Goal: Information Seeking & Learning: Learn about a topic

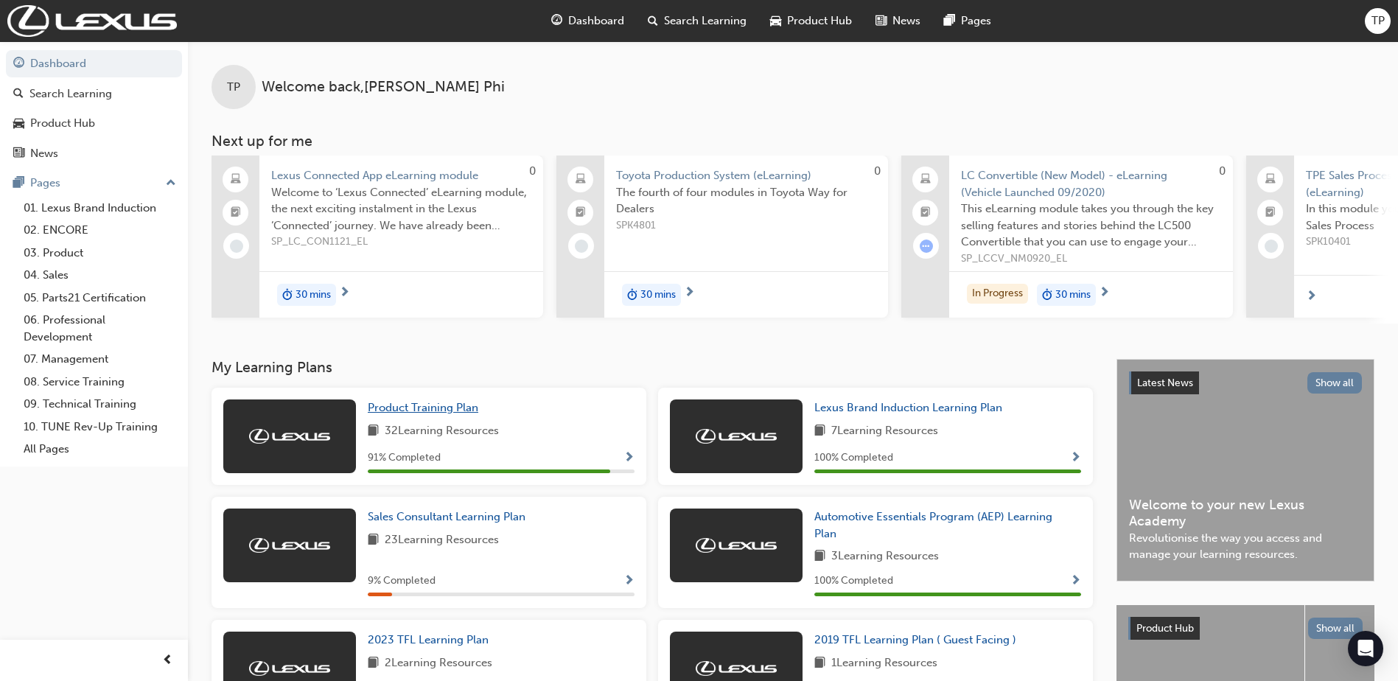
click at [441, 416] on link "Product Training Plan" at bounding box center [426, 407] width 116 height 17
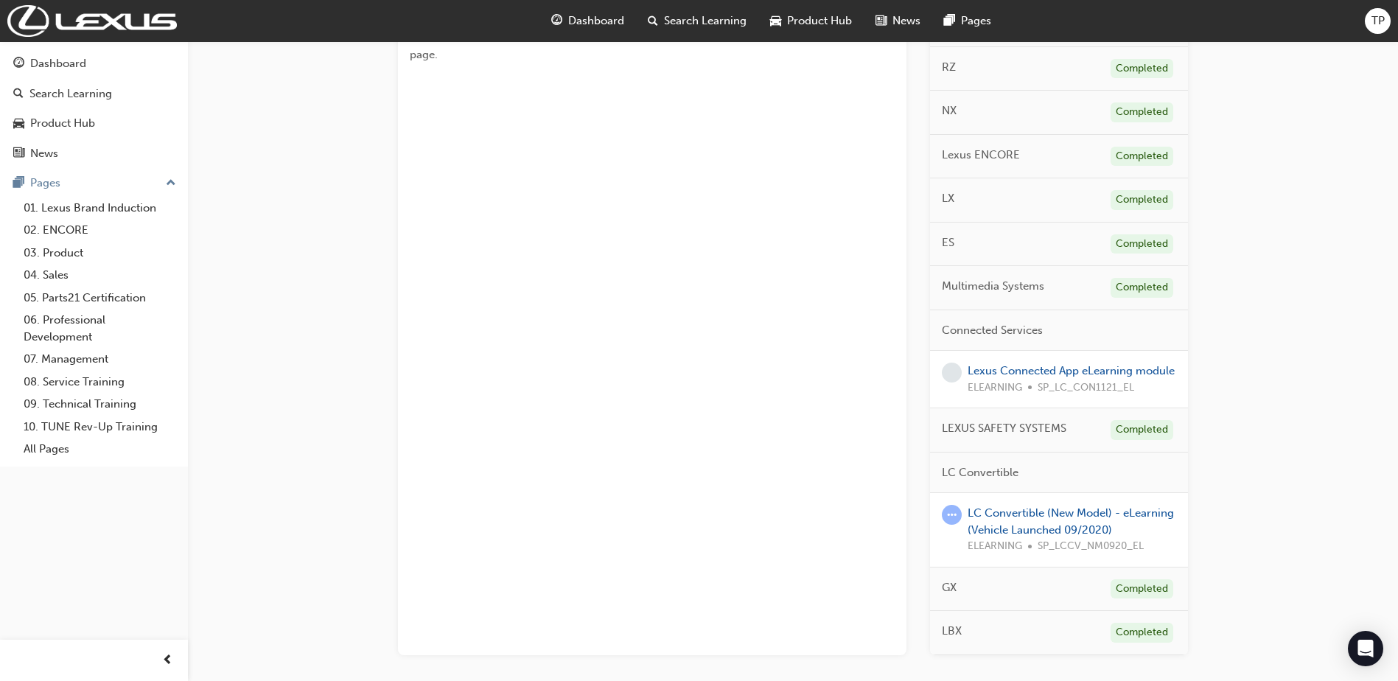
scroll to position [284, 0]
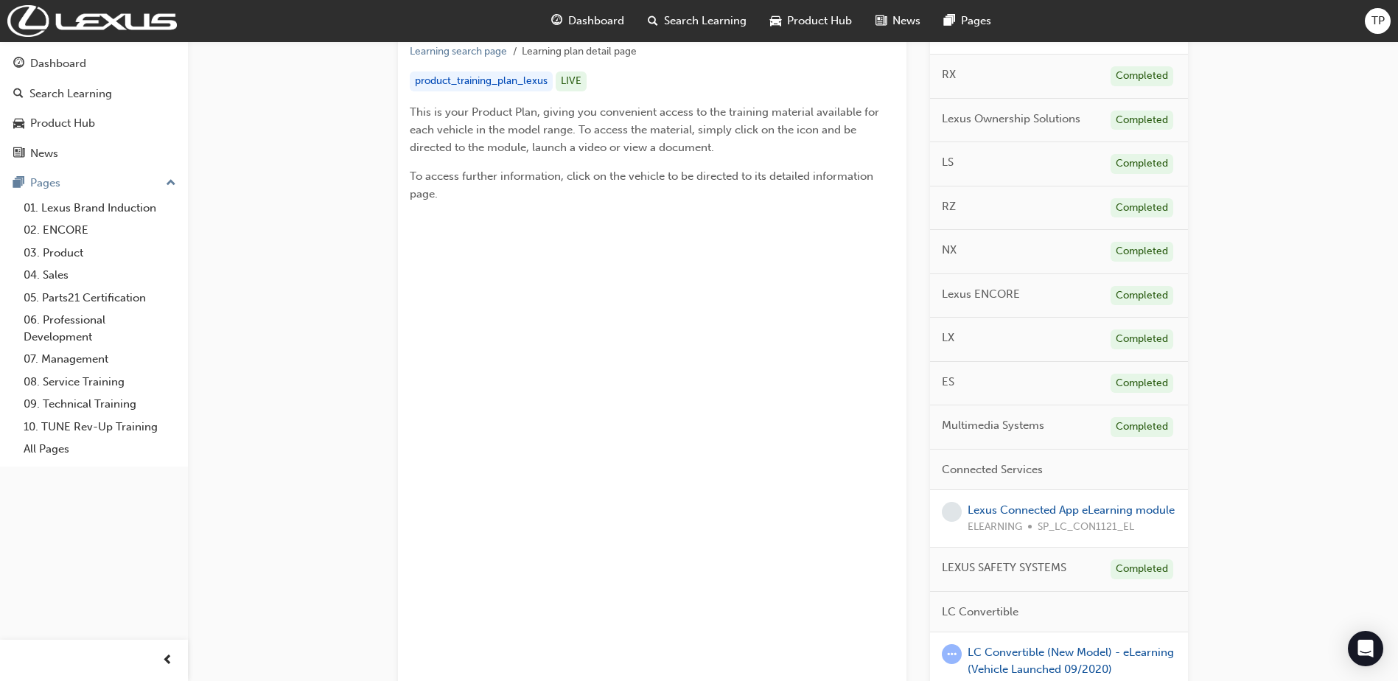
click at [946, 338] on span "LX" at bounding box center [948, 337] width 13 height 17
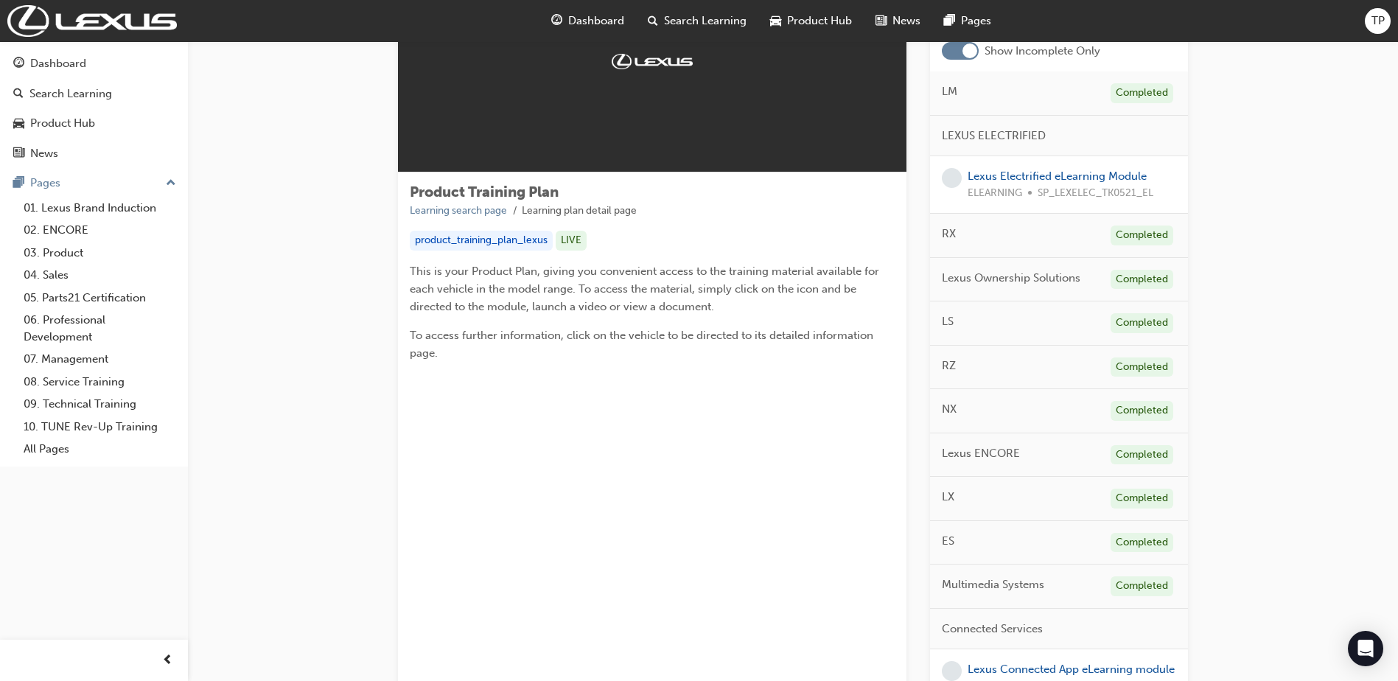
scroll to position [0, 0]
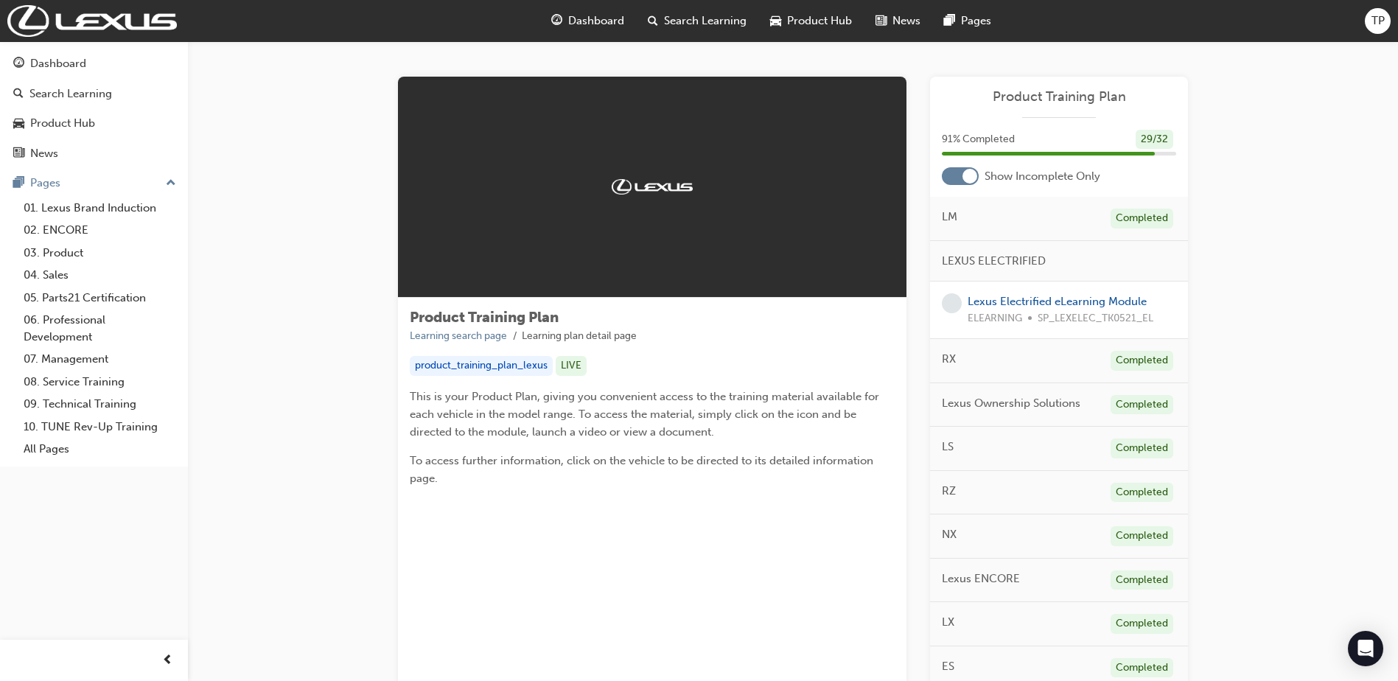
click at [968, 178] on div at bounding box center [970, 176] width 15 height 15
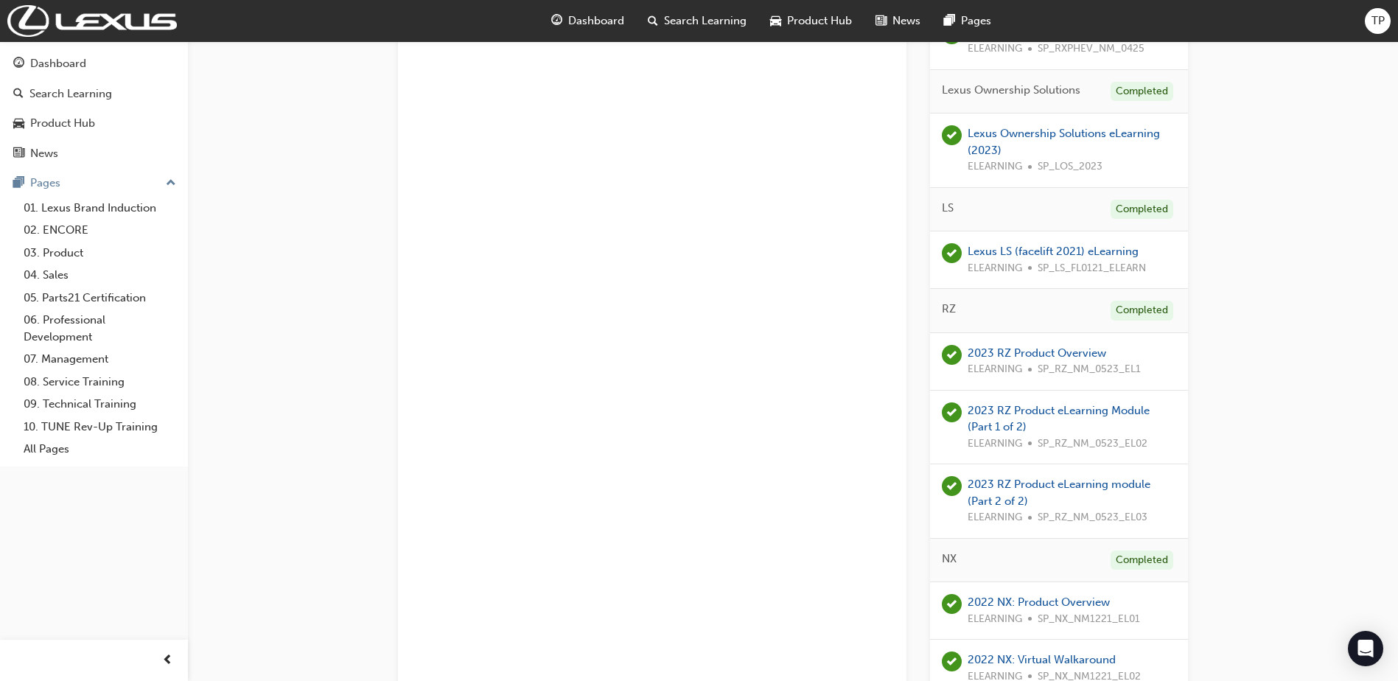
scroll to position [958, 0]
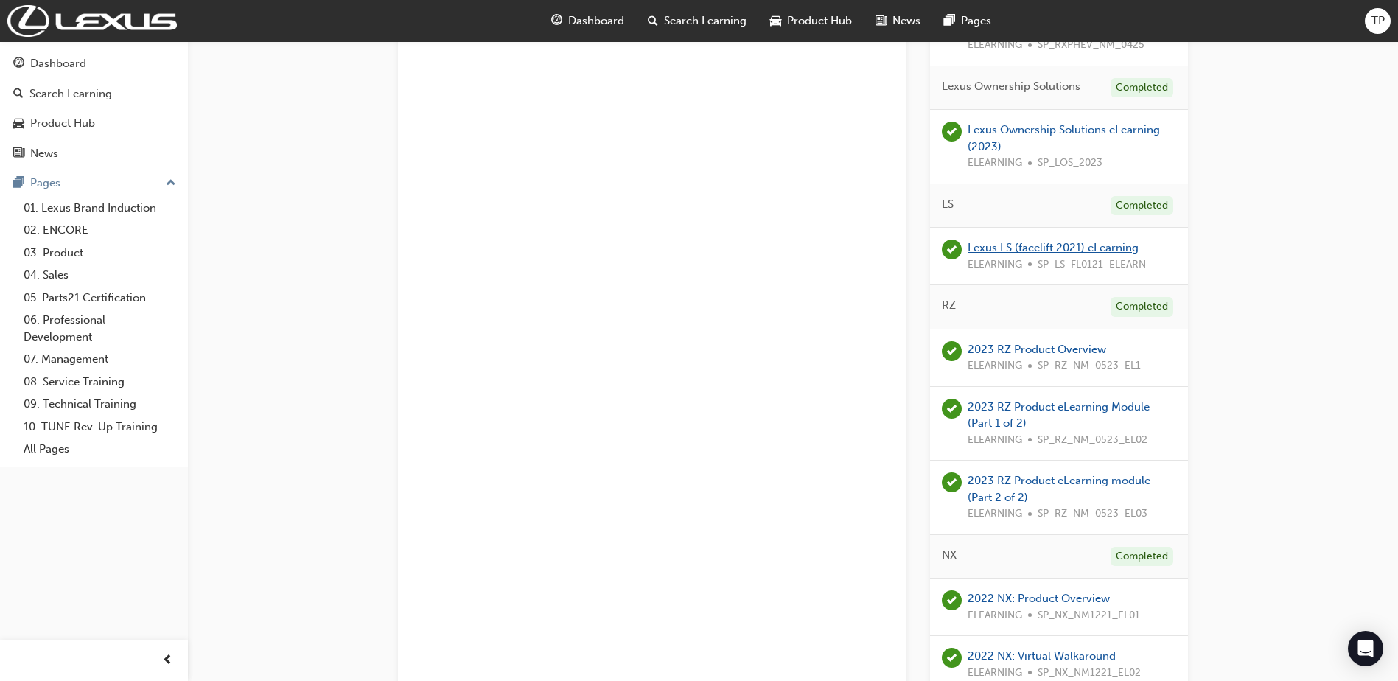
click at [1008, 248] on link "Lexus LS (facelift 2021) eLearning" at bounding box center [1053, 247] width 171 height 13
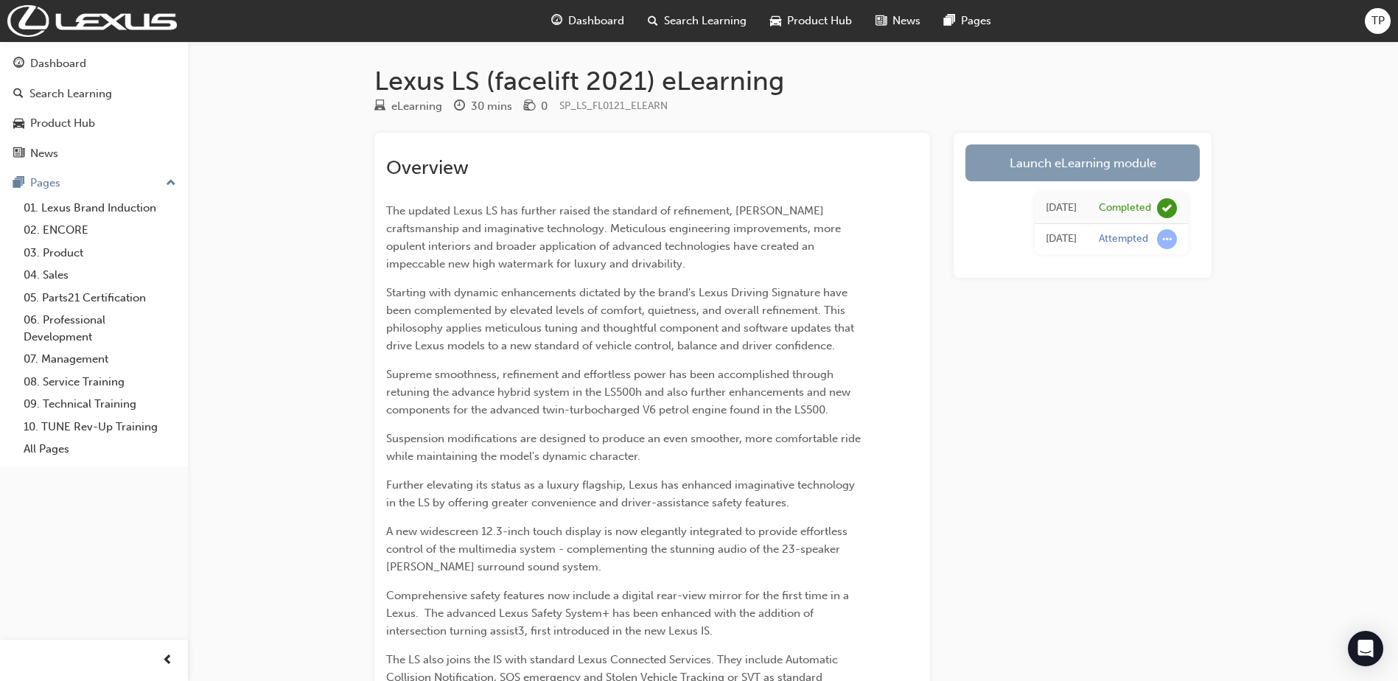
click at [1014, 161] on link "Launch eLearning module" at bounding box center [1083, 162] width 234 height 37
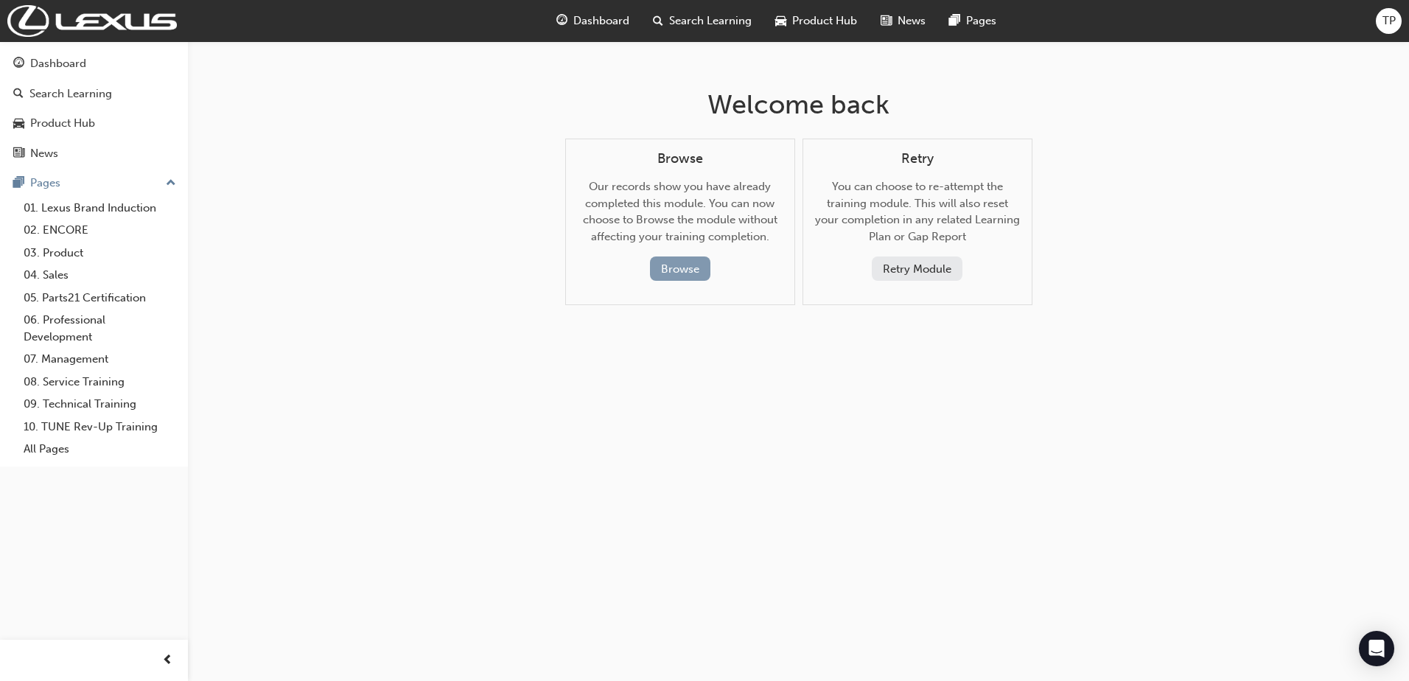
click at [688, 273] on button "Browse" at bounding box center [680, 268] width 60 height 24
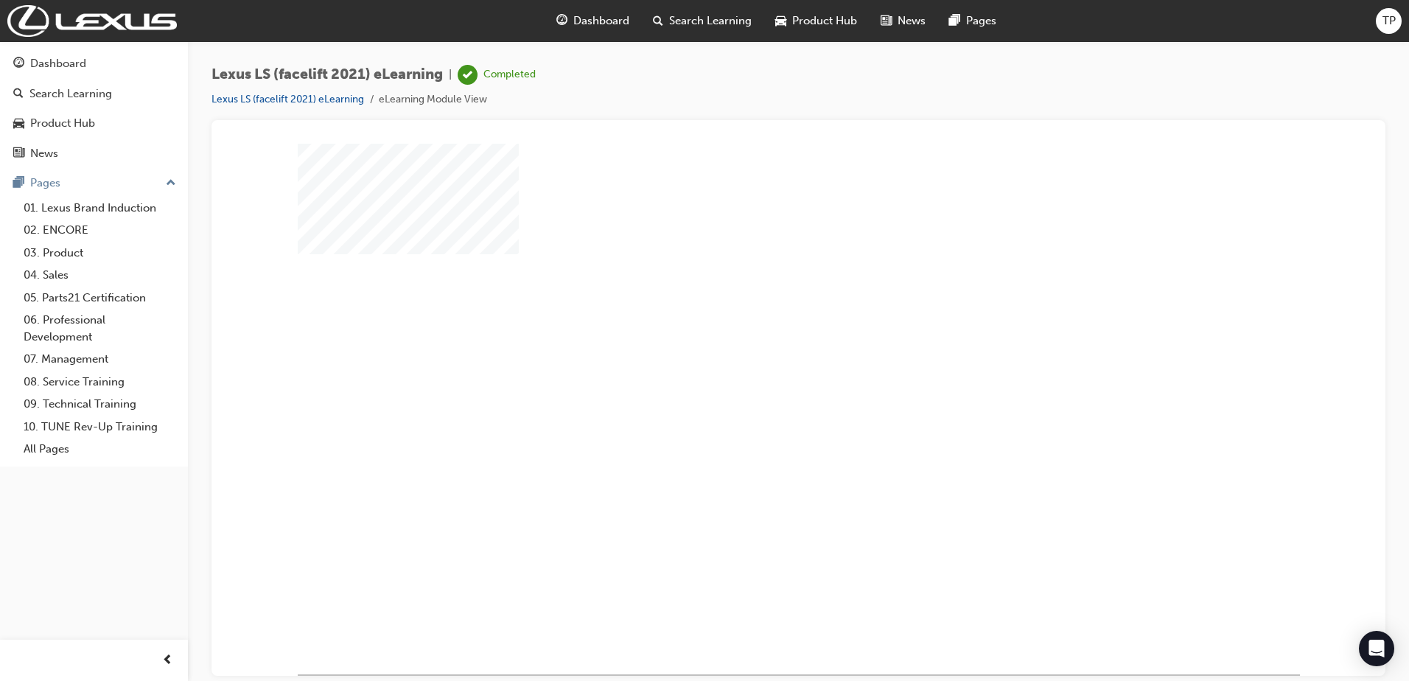
click at [756, 366] on div "play" at bounding box center [756, 366] width 0 height 0
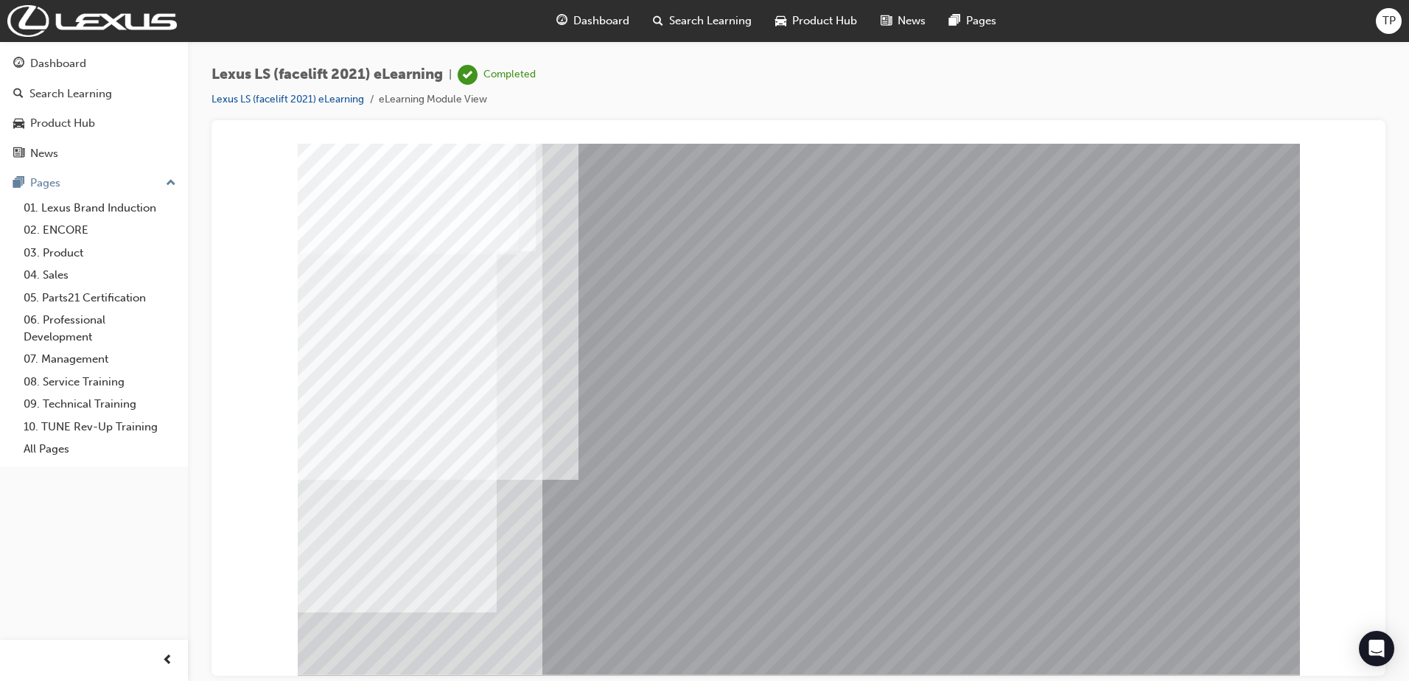
click at [579, 21] on span "Dashboard" at bounding box center [601, 21] width 56 height 17
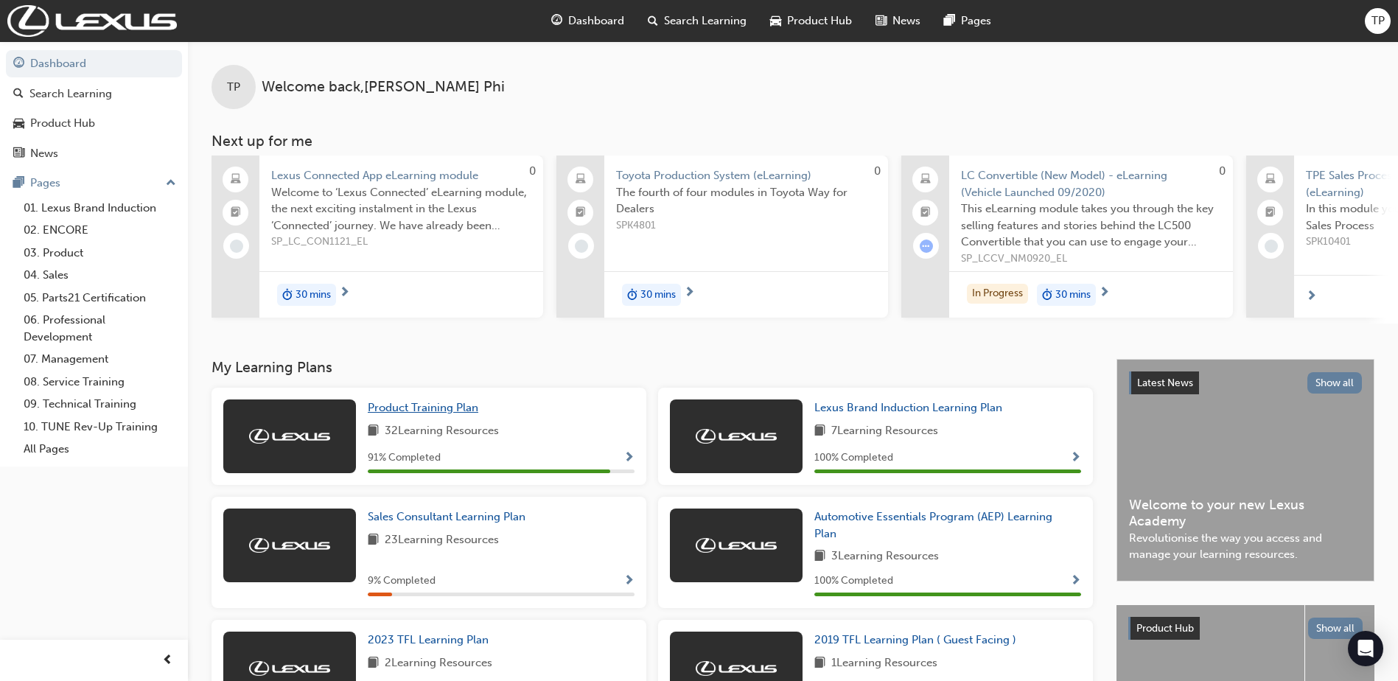
click at [449, 414] on span "Product Training Plan" at bounding box center [423, 407] width 111 height 13
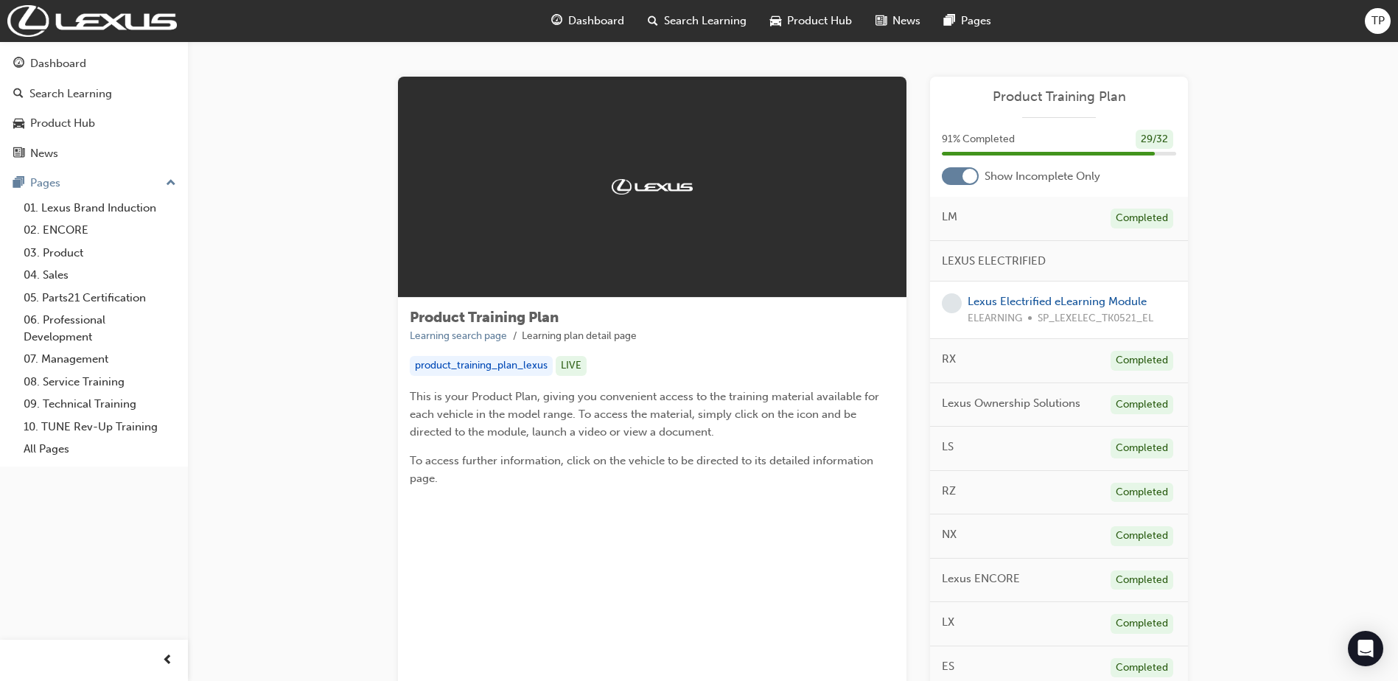
click at [960, 182] on div at bounding box center [960, 176] width 37 height 18
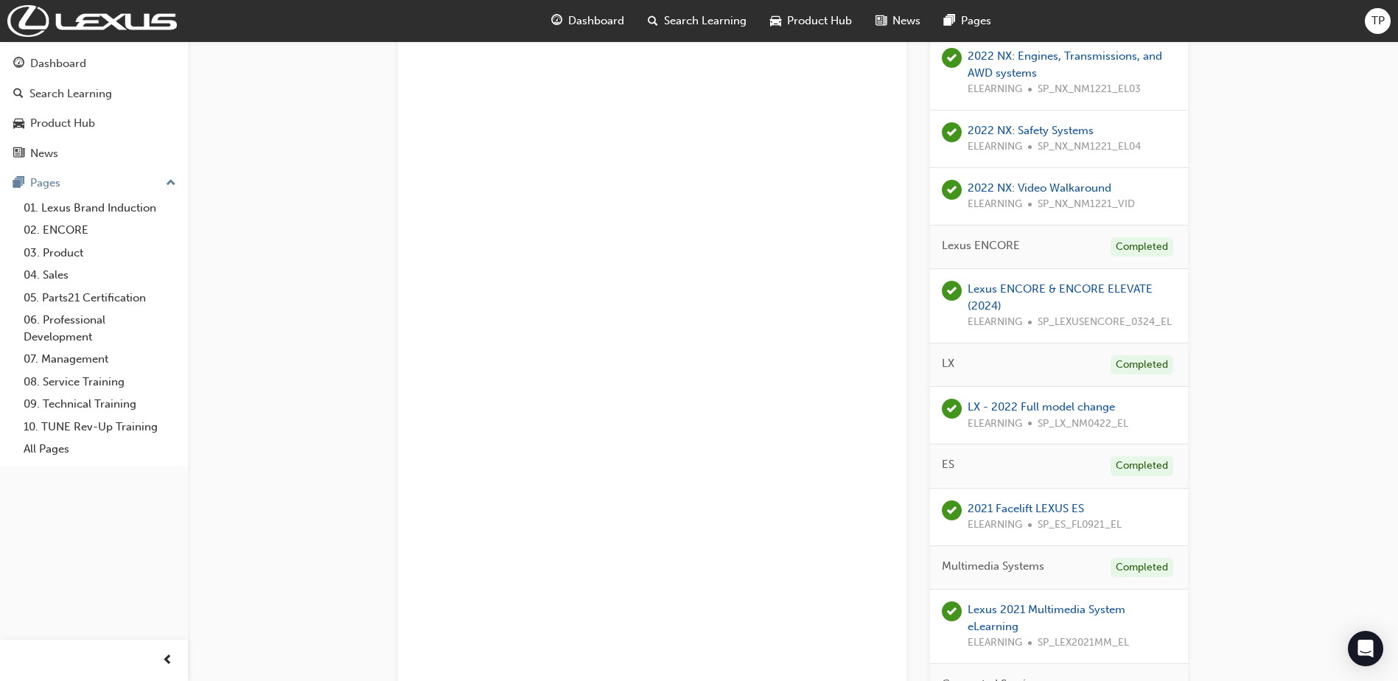
scroll to position [1621, 0]
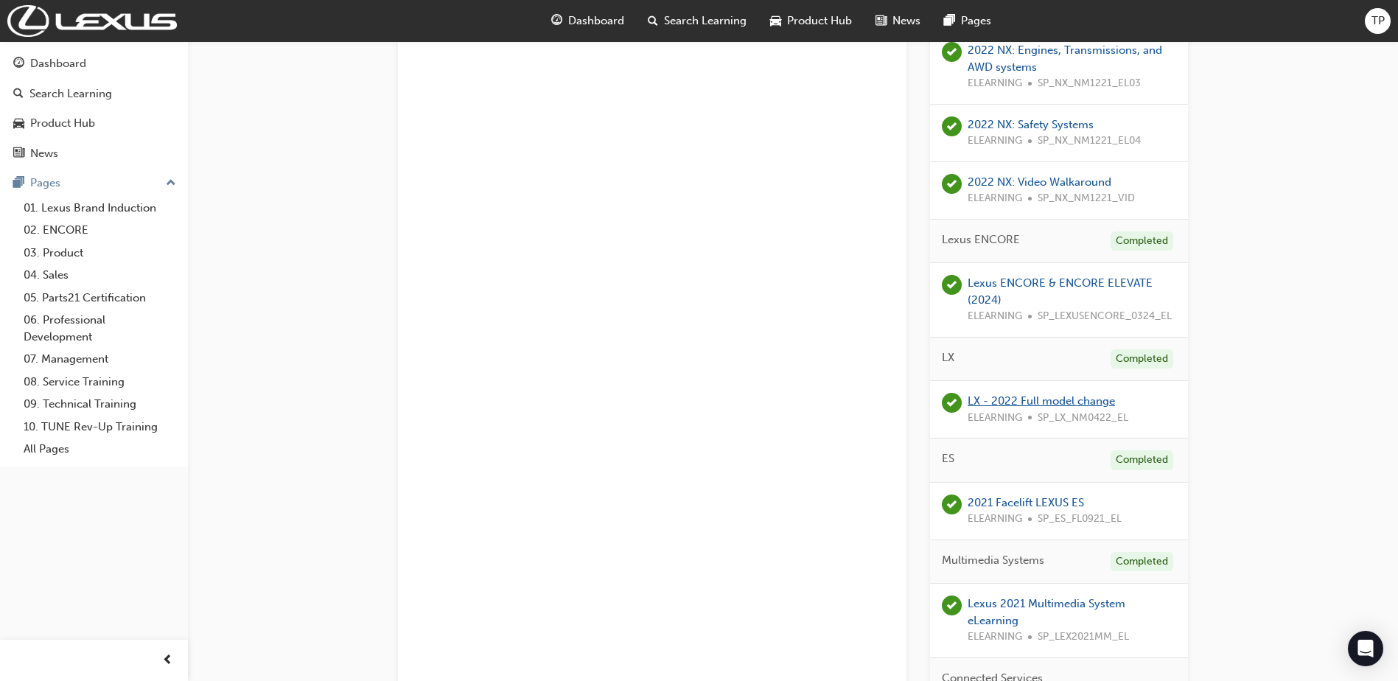
click at [1003, 397] on link "LX - 2022 Full model change" at bounding box center [1041, 400] width 147 height 13
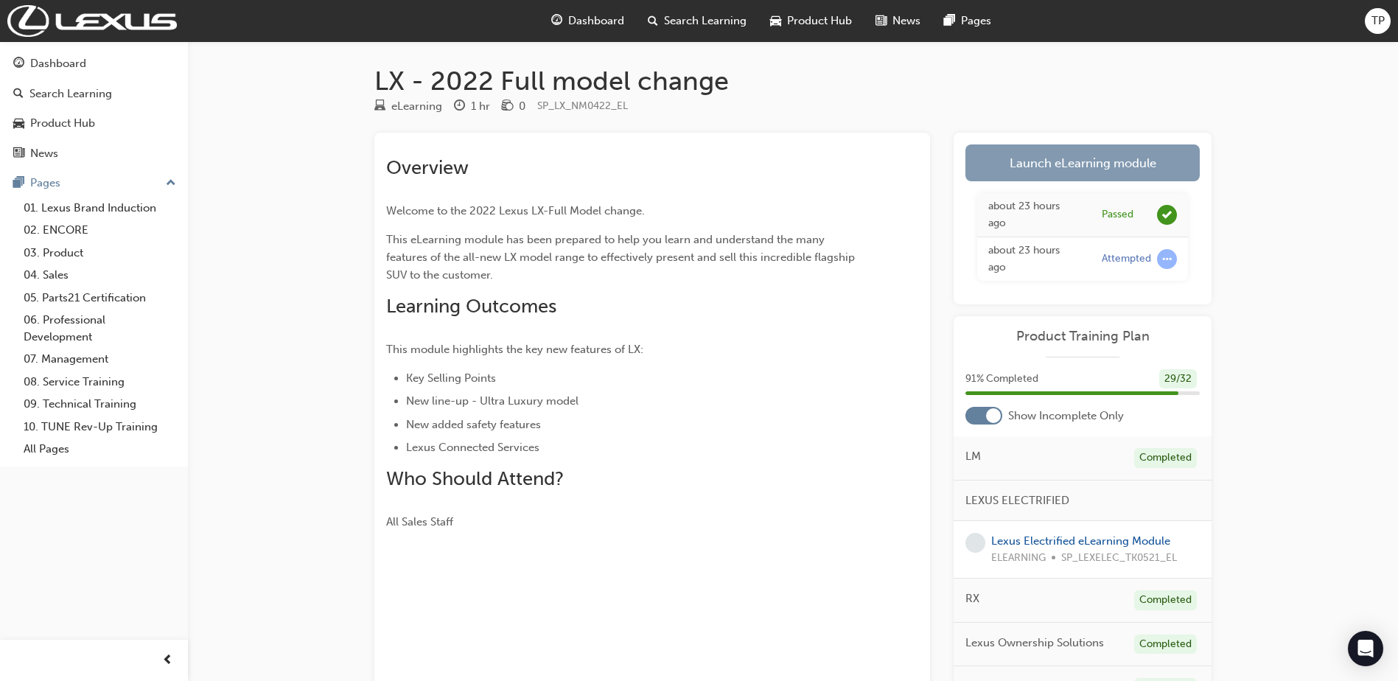
click at [1016, 161] on link "Launch eLearning module" at bounding box center [1083, 162] width 234 height 37
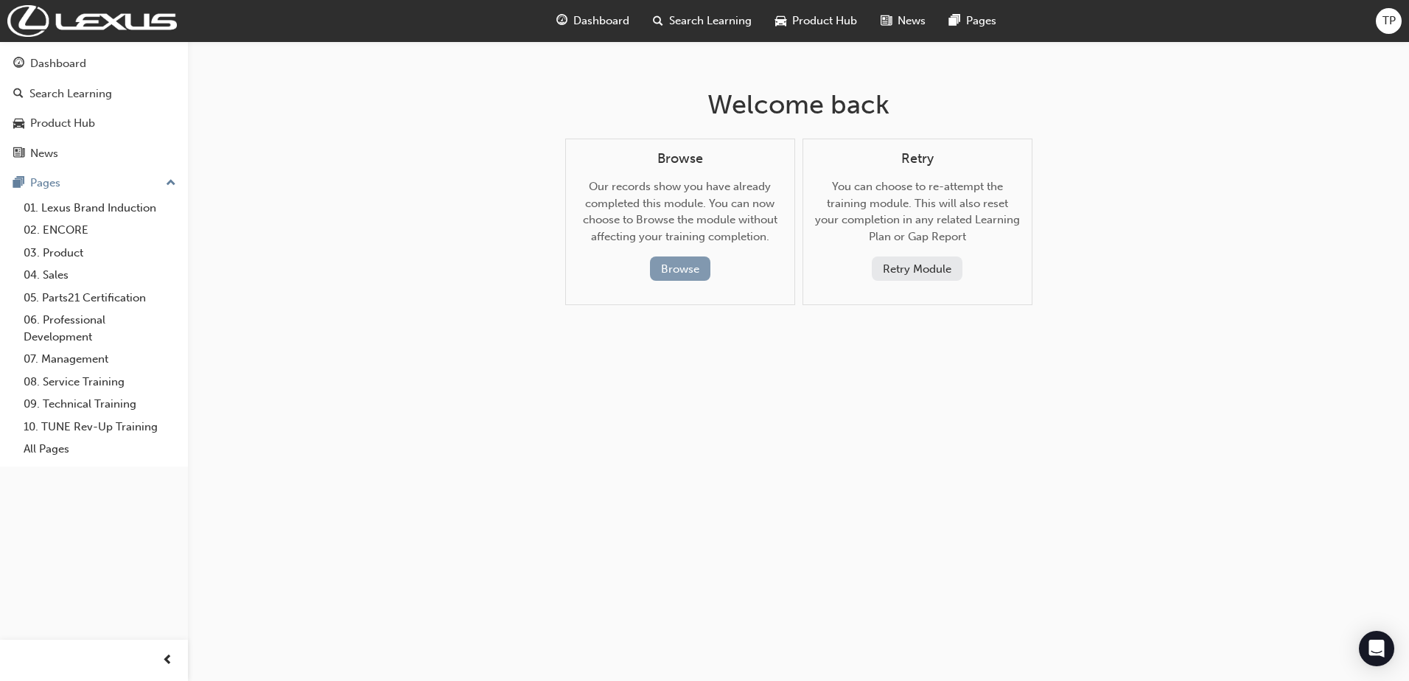
click at [658, 273] on button "Browse" at bounding box center [680, 268] width 60 height 24
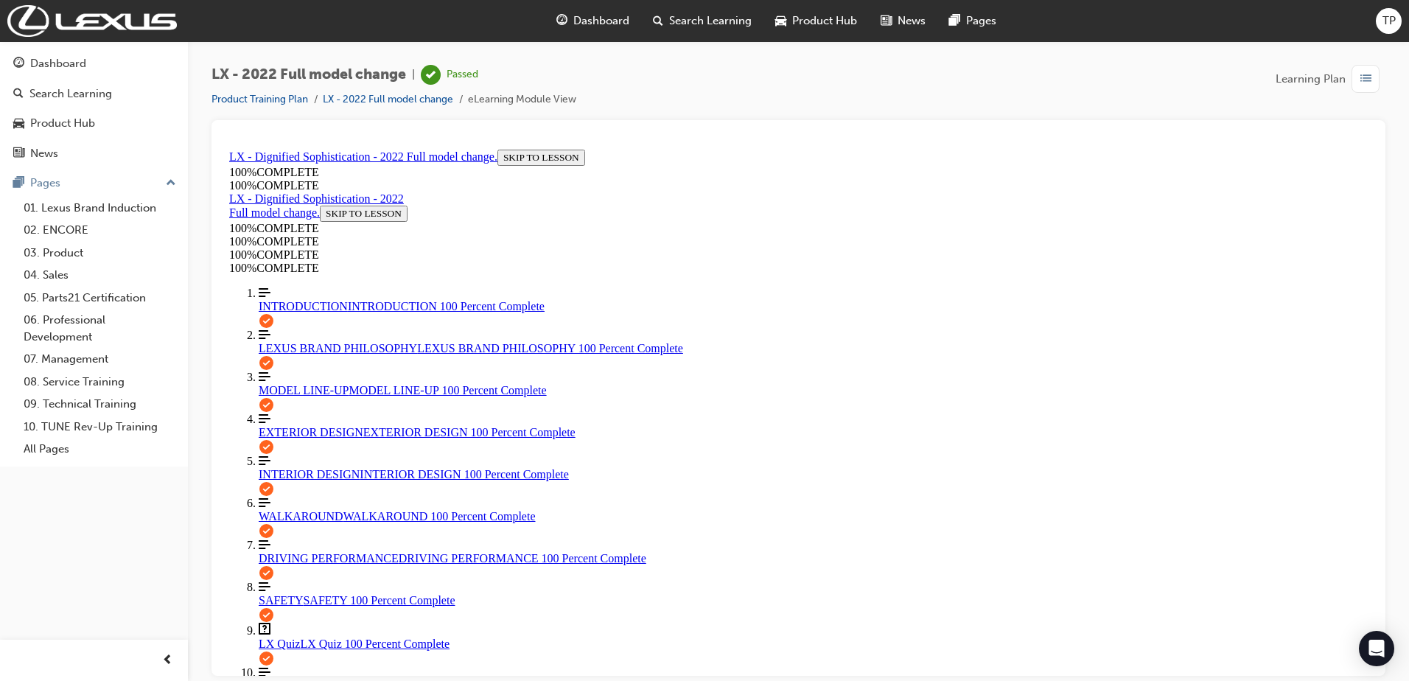
scroll to position [640, 0]
drag, startPoint x: 865, startPoint y: 537, endPoint x: 1190, endPoint y: 539, distance: 325.8
drag, startPoint x: 1190, startPoint y: 539, endPoint x: 1037, endPoint y: 556, distance: 154.2
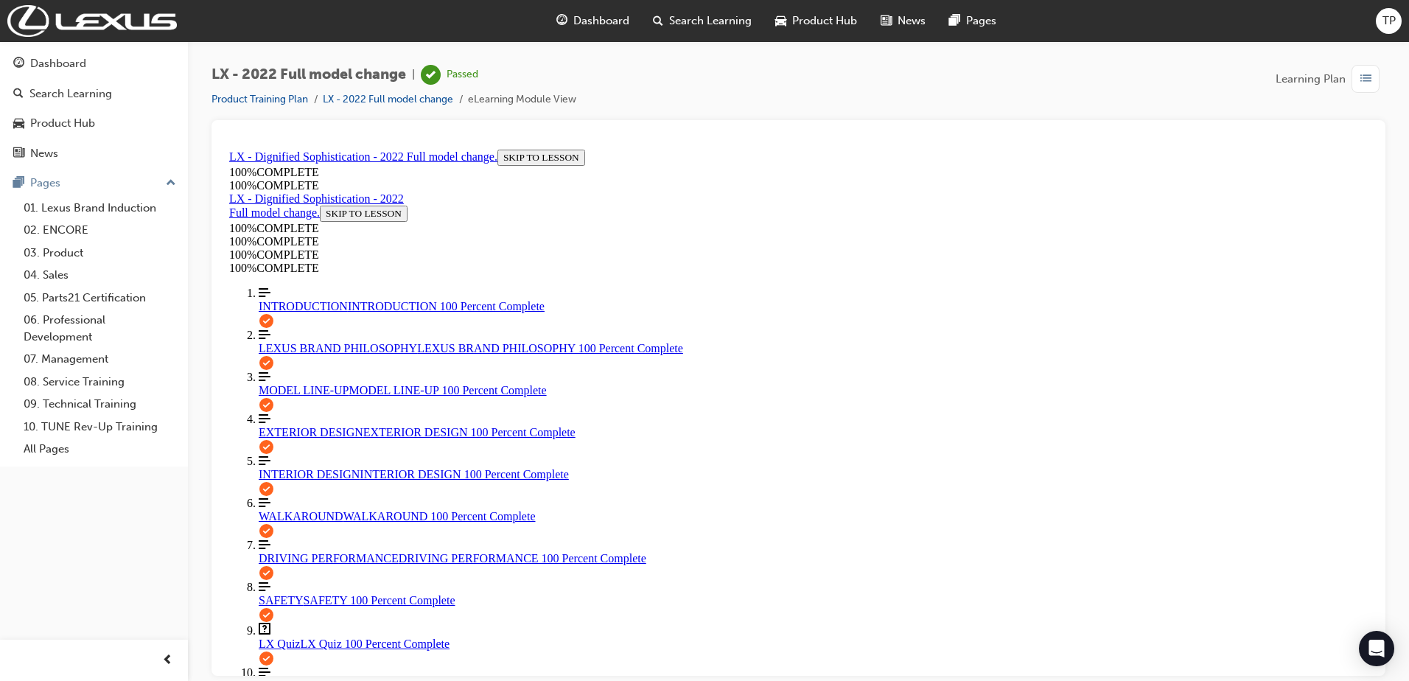
scroll to position [493, 0]
drag, startPoint x: 632, startPoint y: 419, endPoint x: 842, endPoint y: 416, distance: 210.8
drag, startPoint x: 842, startPoint y: 416, endPoint x: 830, endPoint y: 461, distance: 46.7
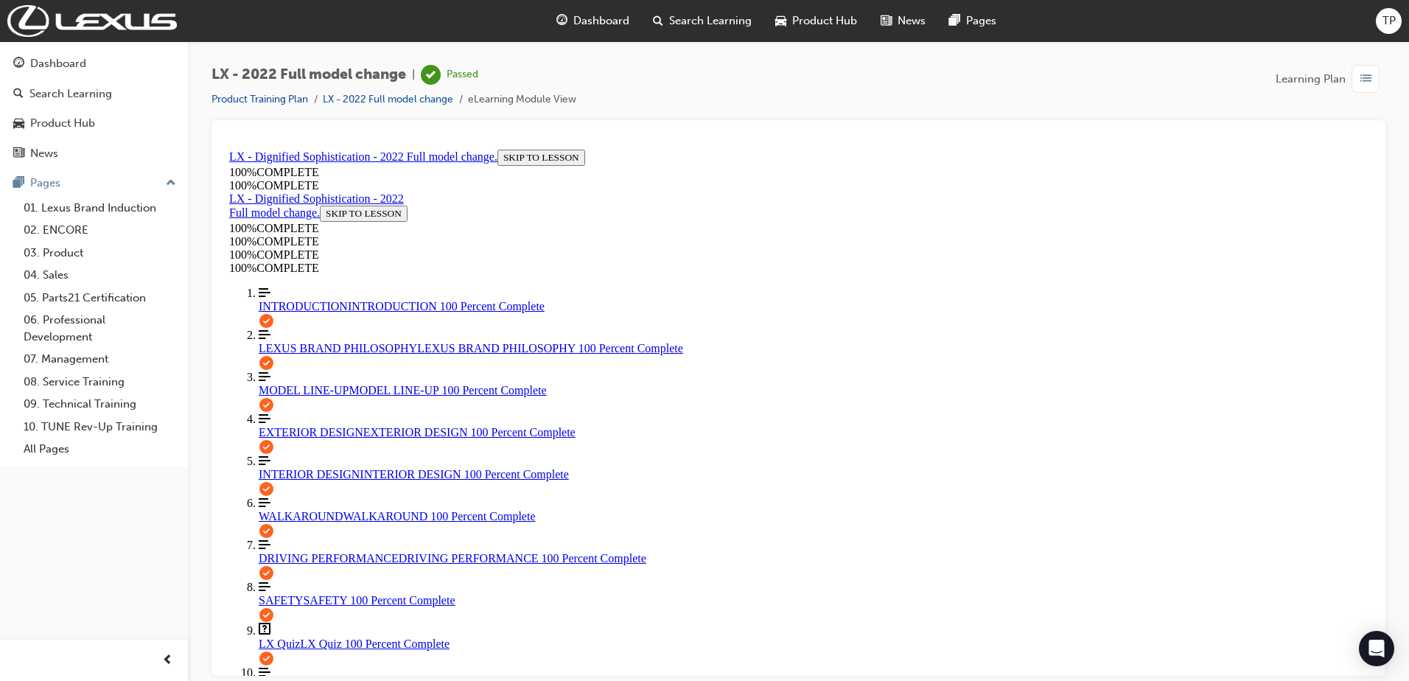
scroll to position [714, 0]
drag, startPoint x: 786, startPoint y: 453, endPoint x: 966, endPoint y: 465, distance: 179.5
drag, startPoint x: 966, startPoint y: 465, endPoint x: 952, endPoint y: 505, distance: 42.0
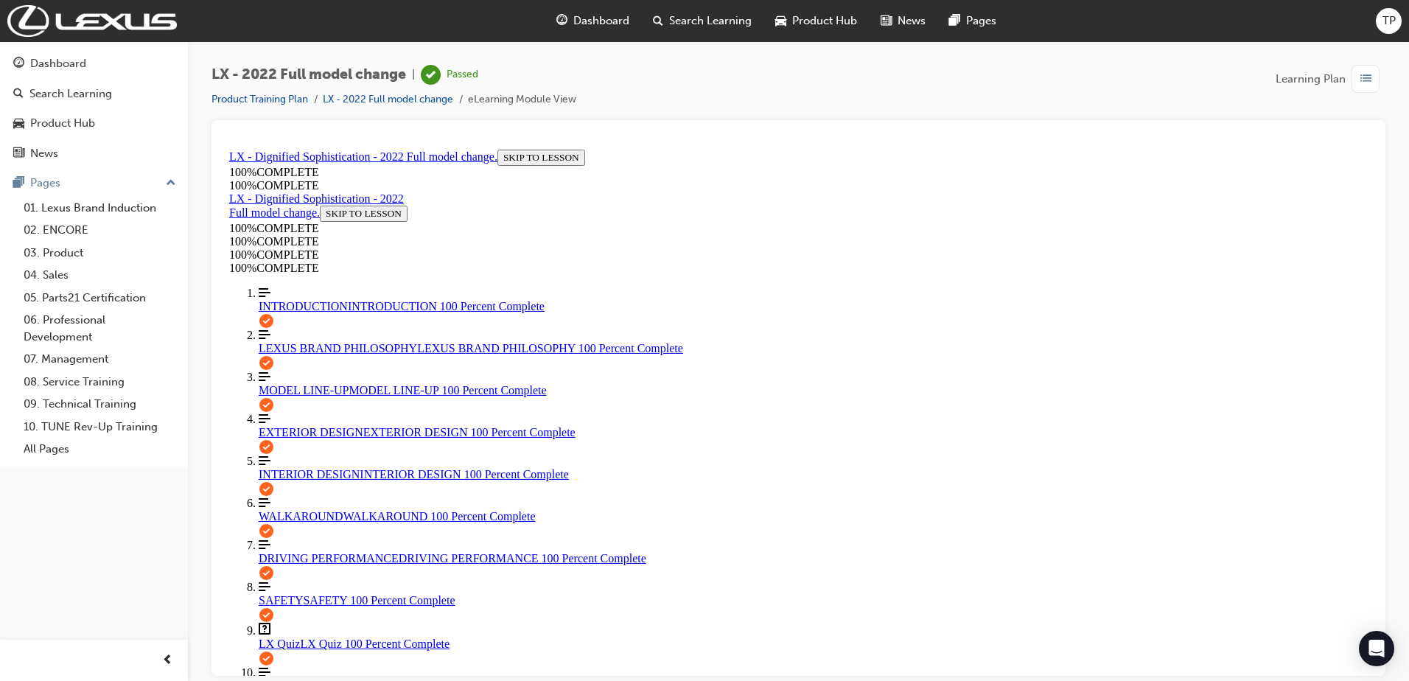
drag, startPoint x: 886, startPoint y: 510, endPoint x: 614, endPoint y: 441, distance: 280.6
drag, startPoint x: 614, startPoint y: 441, endPoint x: 976, endPoint y: 465, distance: 362.7
drag, startPoint x: 980, startPoint y: 500, endPoint x: 625, endPoint y: 451, distance: 358.7
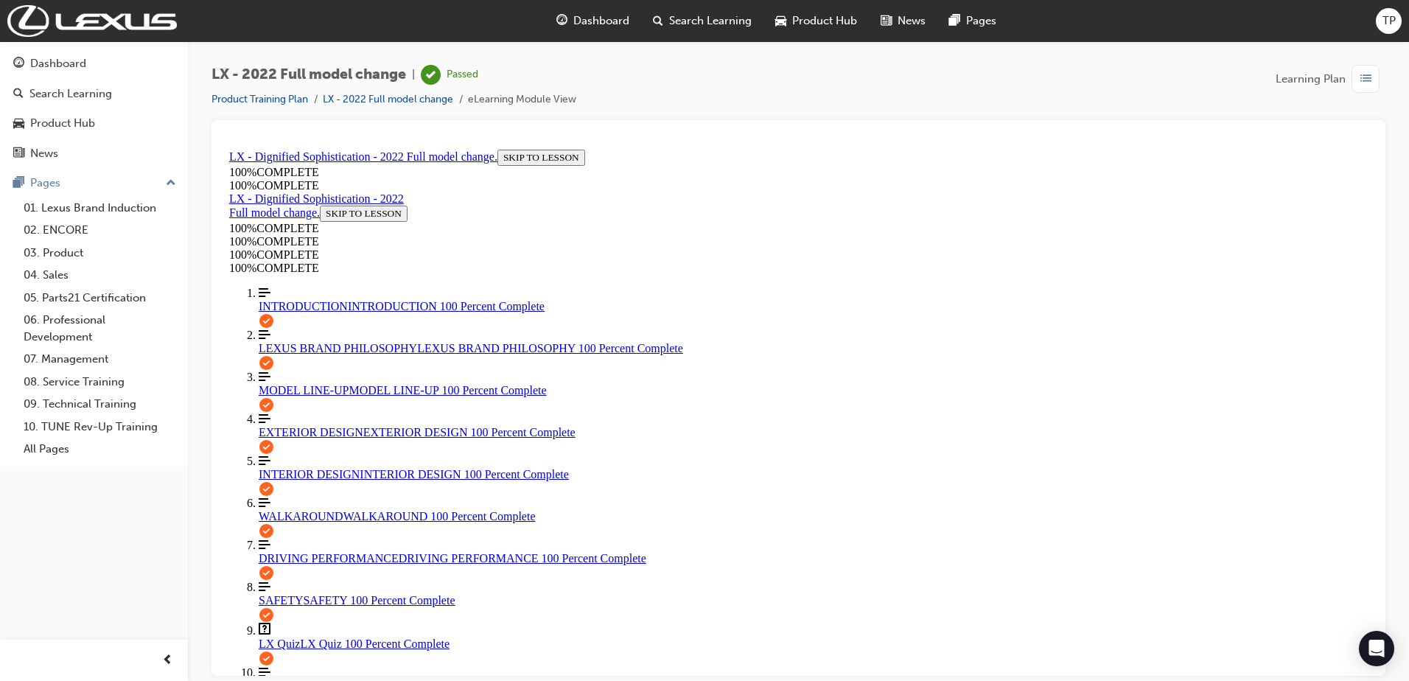
drag, startPoint x: 625, startPoint y: 451, endPoint x: 659, endPoint y: 491, distance: 52.3
drag, startPoint x: 763, startPoint y: 461, endPoint x: 1014, endPoint y: 459, distance: 251.3
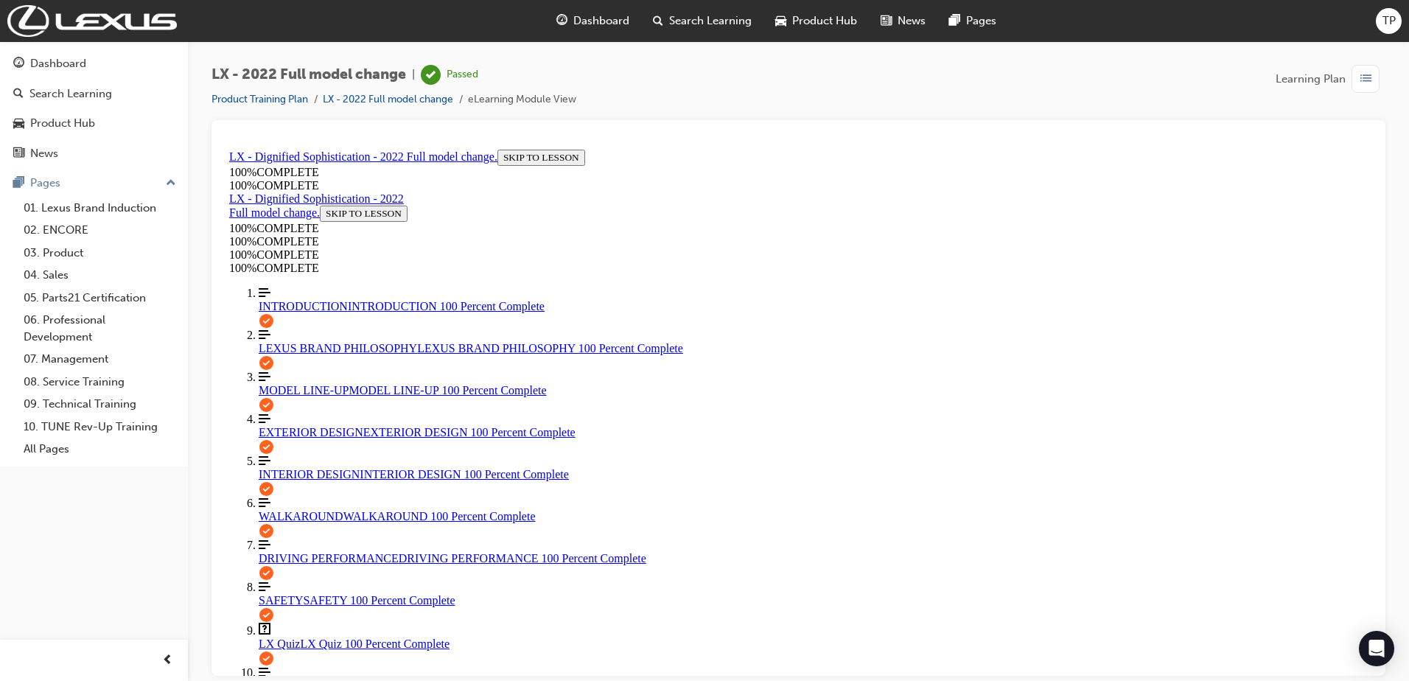
drag, startPoint x: 1014, startPoint y: 459, endPoint x: 986, endPoint y: 514, distance: 62.0
drag, startPoint x: 648, startPoint y: 389, endPoint x: 761, endPoint y: 383, distance: 112.9
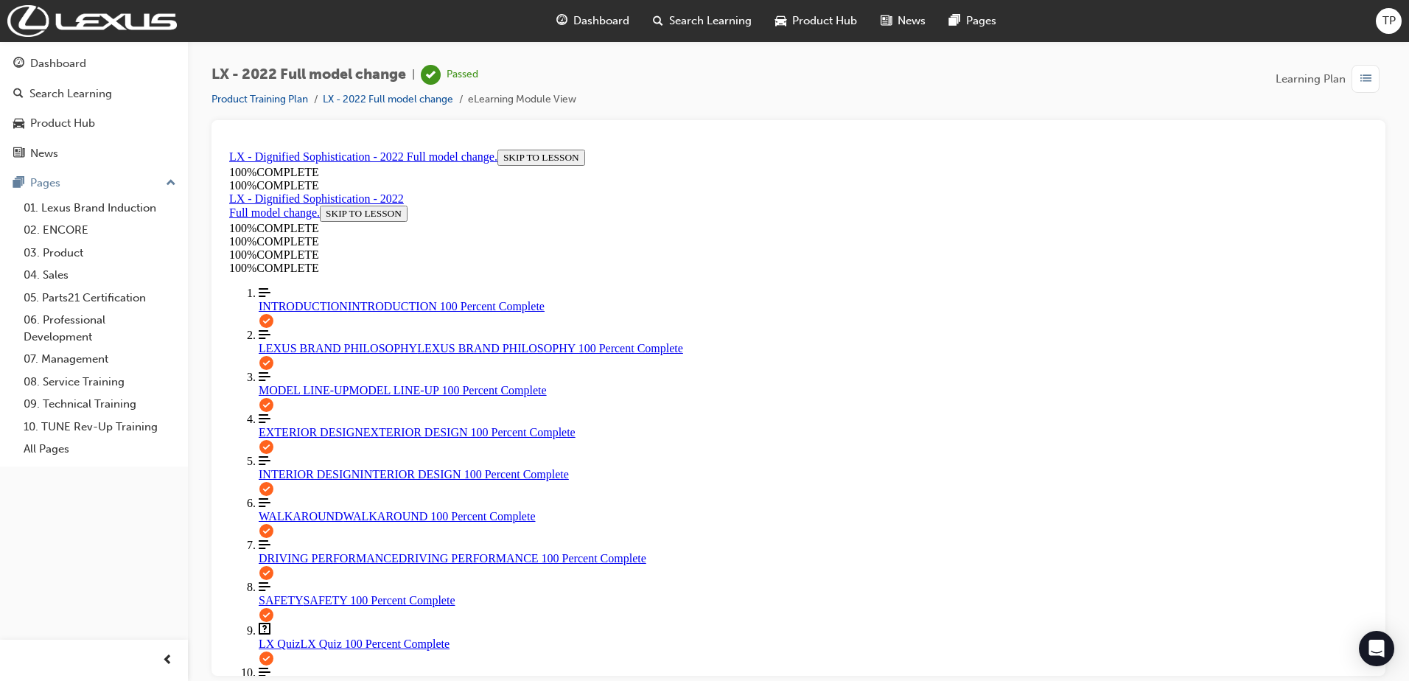
drag, startPoint x: 761, startPoint y: 383, endPoint x: 764, endPoint y: 438, distance: 54.6
drag, startPoint x: 702, startPoint y: 456, endPoint x: 668, endPoint y: 432, distance: 41.7
drag, startPoint x: 668, startPoint y: 432, endPoint x: 704, endPoint y: 483, distance: 62.4
